Goal: Information Seeking & Learning: Learn about a topic

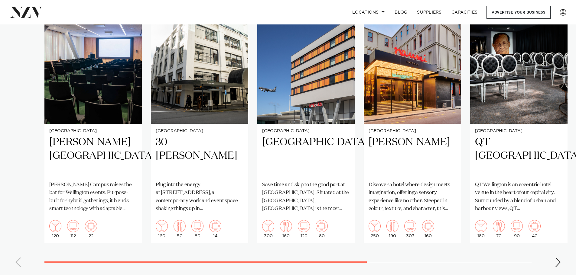
scroll to position [484, 0]
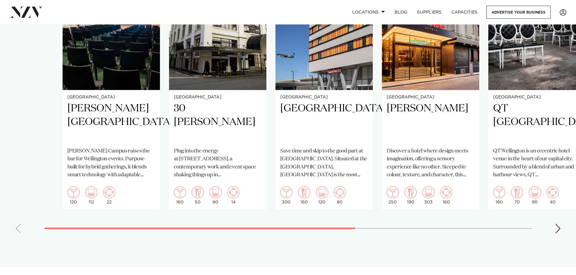
click at [395, 221] on swiper-container "Wellington Bowen Campus Bowen Campus raises the bar for Wellington events. Purp…" at bounding box center [288, 98] width 576 height 279
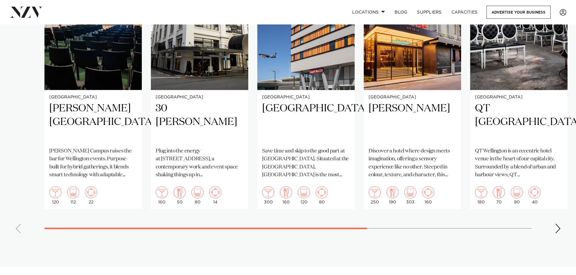
click at [556, 224] on div "Next slide" at bounding box center [558, 229] width 6 height 10
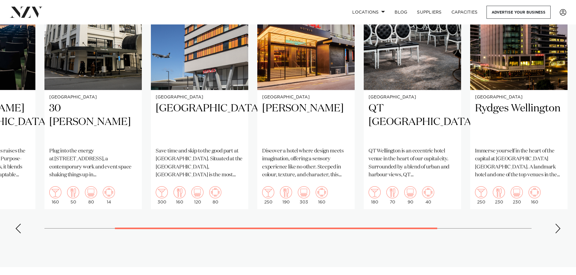
click at [556, 224] on div "Next slide" at bounding box center [558, 229] width 6 height 10
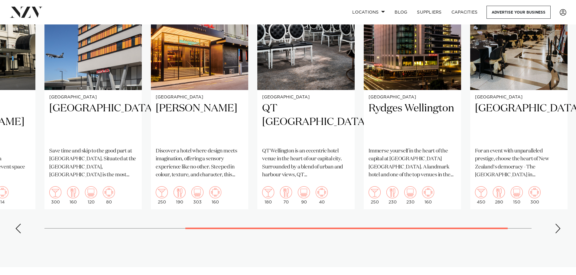
click at [556, 224] on div "Next slide" at bounding box center [558, 229] width 6 height 10
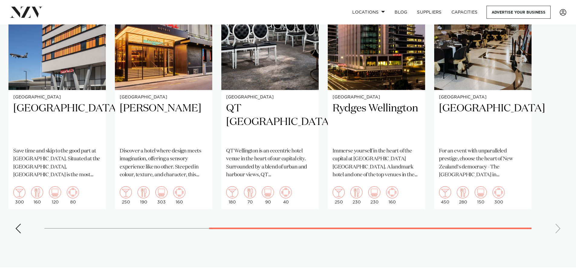
click at [556, 221] on swiper-container "Wellington Bowen Campus Bowen Campus raises the bar for Wellington events. Purp…" at bounding box center [288, 98] width 576 height 279
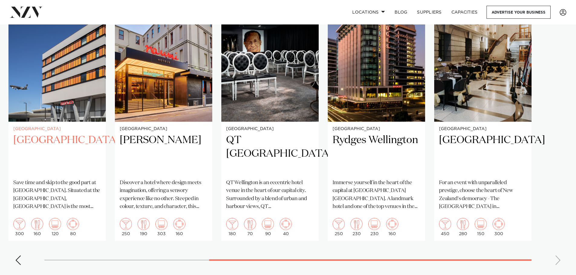
scroll to position [453, 0]
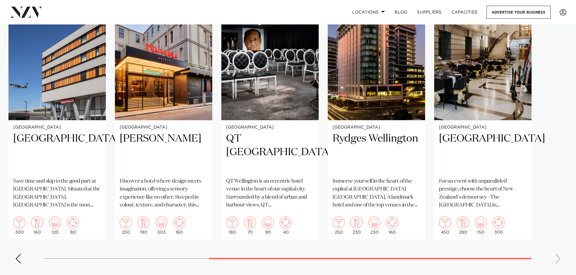
click at [16, 254] on div "Previous slide" at bounding box center [18, 259] width 6 height 10
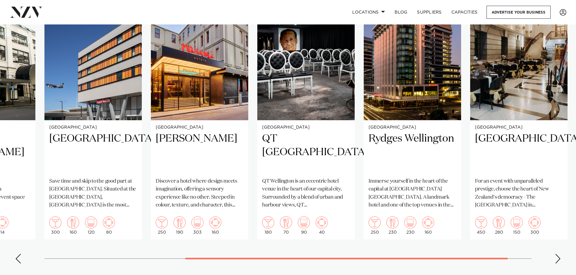
click at [16, 254] on div "Previous slide" at bounding box center [18, 259] width 6 height 10
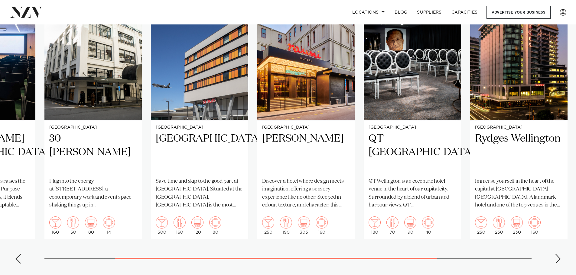
click at [16, 254] on div "Previous slide" at bounding box center [18, 259] width 6 height 10
click at [16, 250] on swiper-container "Wellington Bowen Campus Bowen Campus raises the bar for Wellington events. Purp…" at bounding box center [288, 129] width 576 height 279
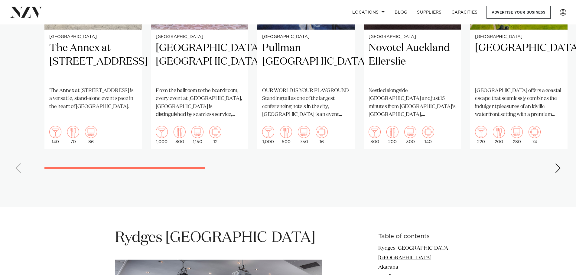
scroll to position [544, 0]
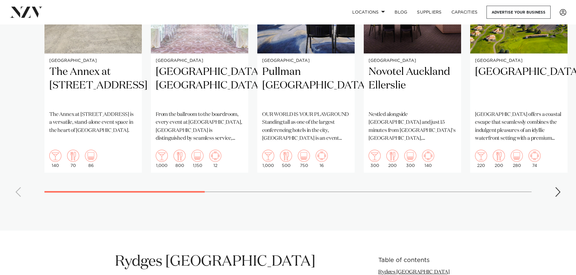
click at [190, 193] on swiper-container "[GEOGRAPHIC_DATA] The Annex at [STREET_ADDRESS] The Annex at [STREET_ADDRESS] i…" at bounding box center [288, 62] width 576 height 279
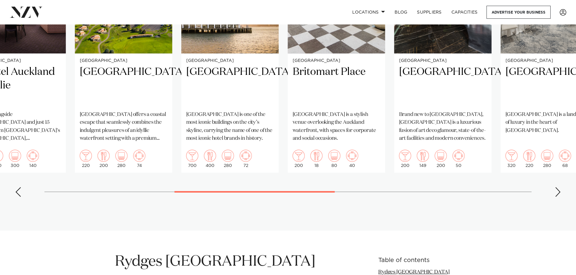
click at [326, 199] on swiper-container "[GEOGRAPHIC_DATA] The Annex at [STREET_ADDRESS] The Annex at [STREET_ADDRESS] i…" at bounding box center [288, 62] width 576 height 279
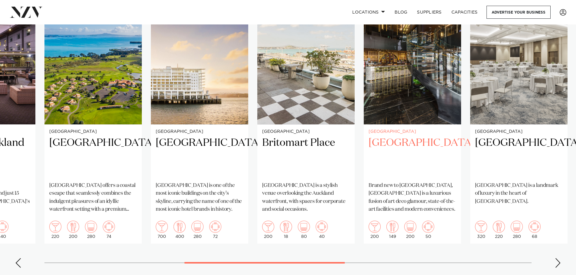
scroll to position [484, 0]
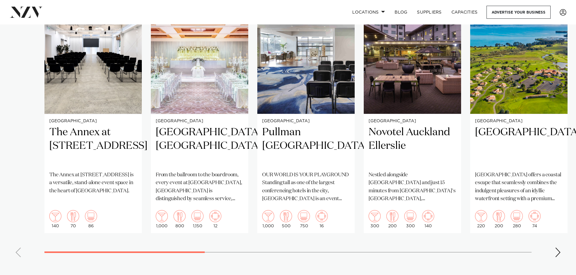
click at [114, 237] on swiper-container "[GEOGRAPHIC_DATA] The Annex at [STREET_ADDRESS] The Annex at [STREET_ADDRESS] i…" at bounding box center [288, 122] width 576 height 279
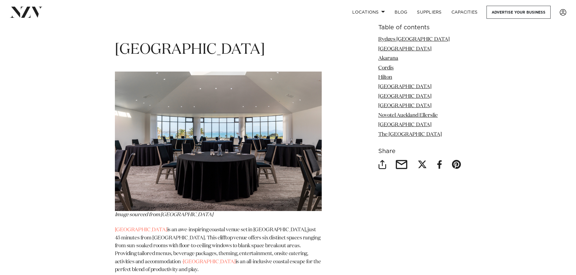
scroll to position [1058, 0]
